Goal: Task Accomplishment & Management: Manage account settings

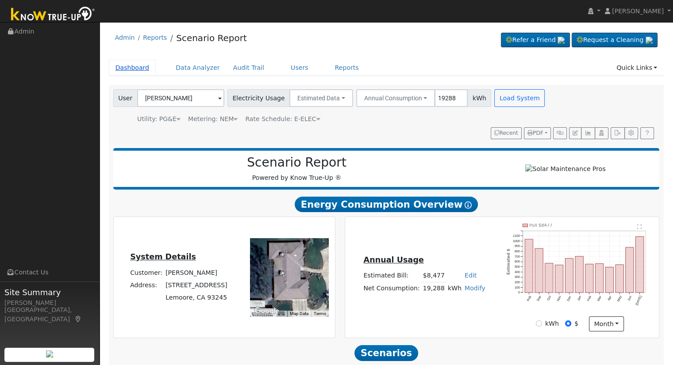
click at [143, 68] on link "Dashboard" at bounding box center [132, 68] width 47 height 16
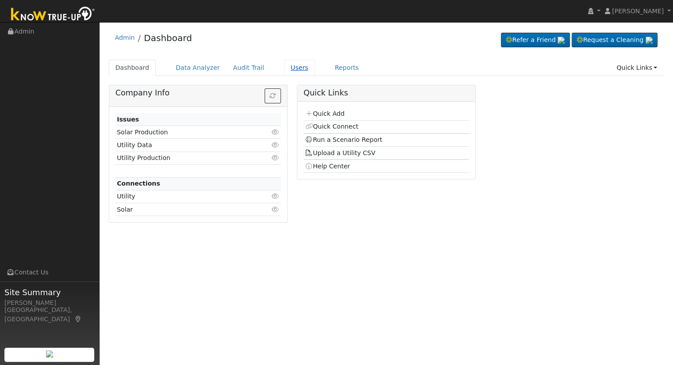
click at [284, 68] on link "Users" at bounding box center [299, 68] width 31 height 16
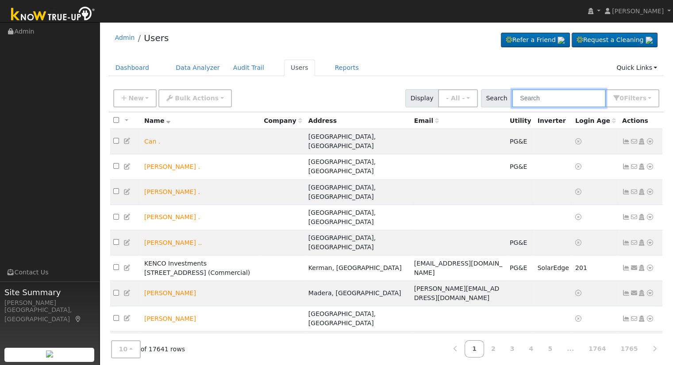
click at [550, 102] on input "text" at bounding box center [559, 98] width 94 height 18
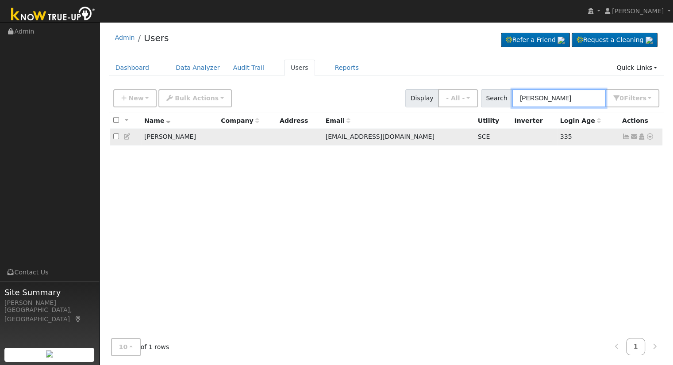
type input "Curtis Bosma"
click at [644, 140] on icon at bounding box center [642, 137] width 8 height 6
